Goal: Transaction & Acquisition: Obtain resource

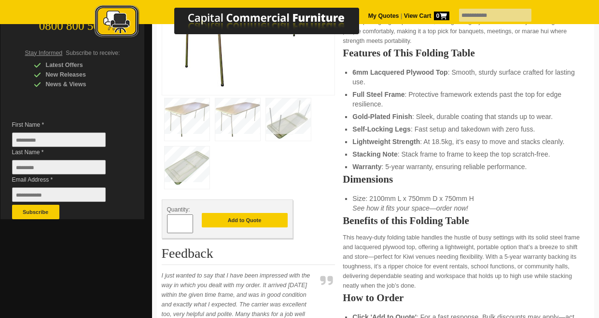
scroll to position [211, 0]
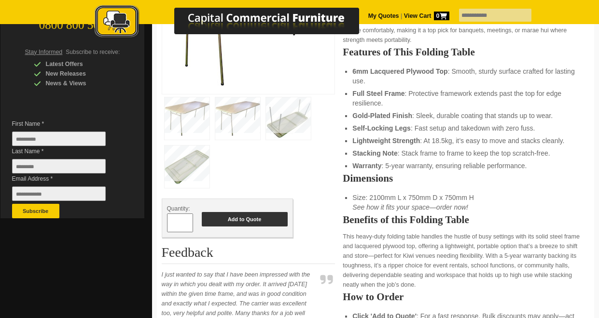
click at [240, 219] on button "Add to Quote" at bounding box center [245, 219] width 86 height 14
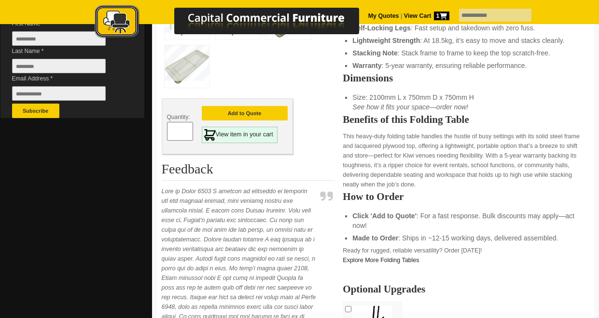
scroll to position [297, 0]
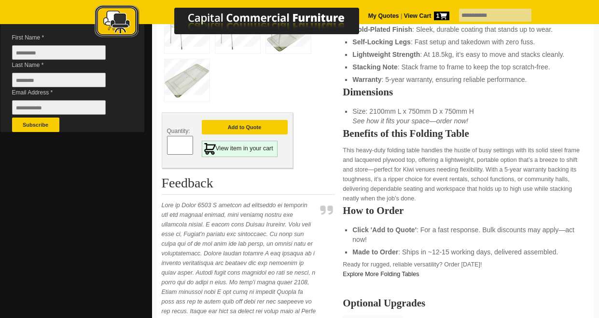
click at [434, 17] on span "1" at bounding box center [441, 16] width 15 height 9
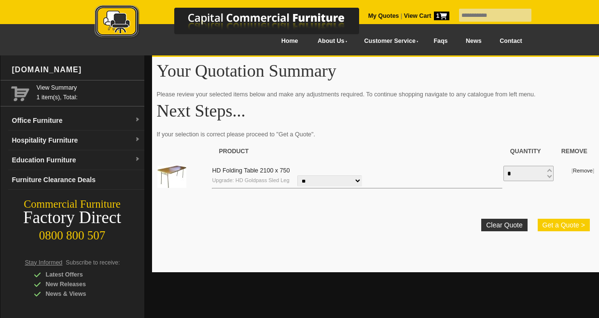
click at [580, 225] on button "Get a Quote >" at bounding box center [563, 225] width 52 height 13
